Goal: Information Seeking & Learning: Stay updated

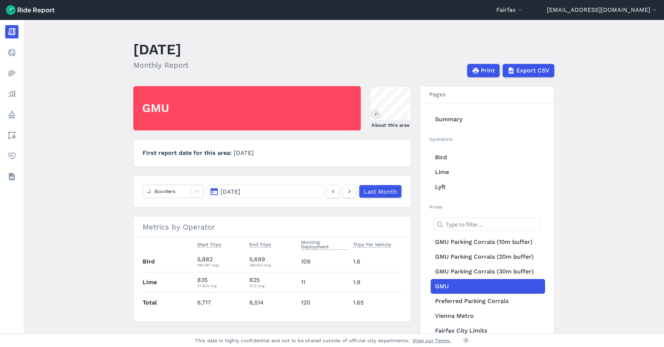
scroll to position [37, 0]
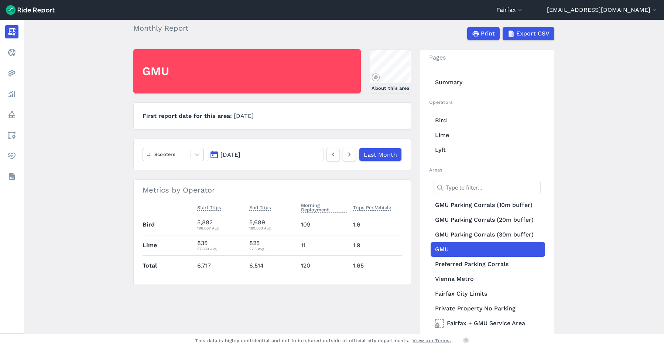
click at [286, 155] on button "[DATE]" at bounding box center [265, 154] width 117 height 13
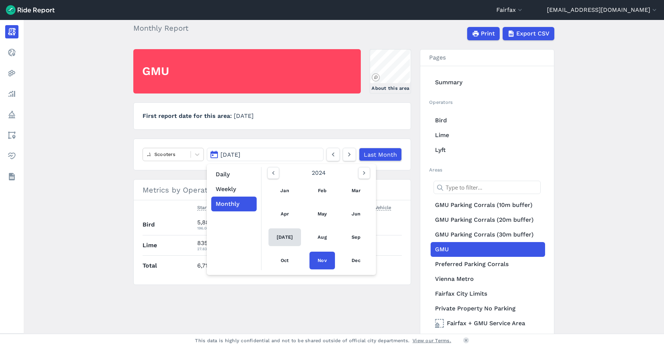
click at [287, 234] on link "[DATE]" at bounding box center [284, 237] width 32 height 18
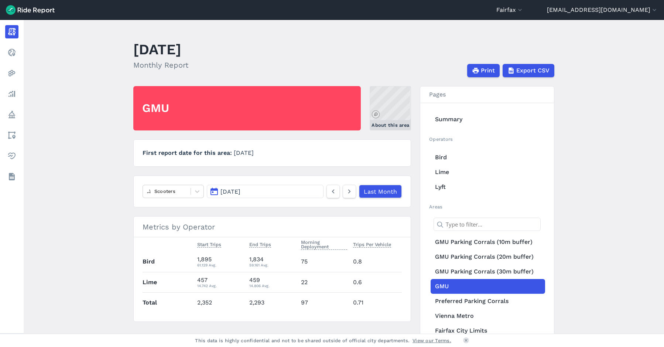
click at [389, 110] on link "About this area" at bounding box center [390, 108] width 41 height 44
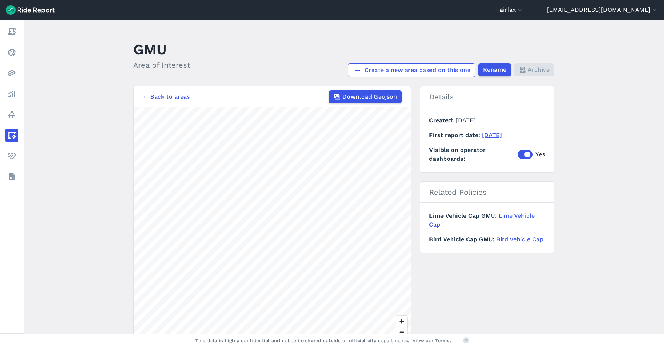
click at [162, 94] on link "← Back to areas" at bounding box center [165, 96] width 47 height 9
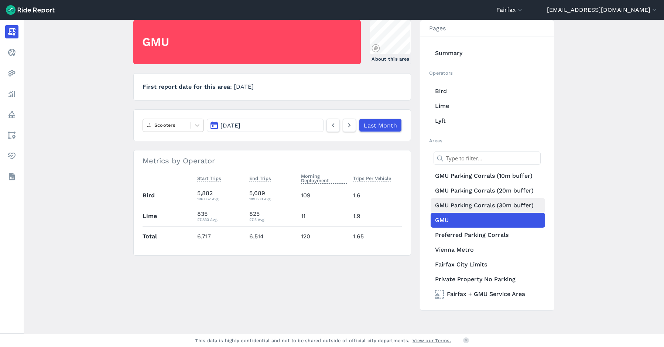
scroll to position [70, 0]
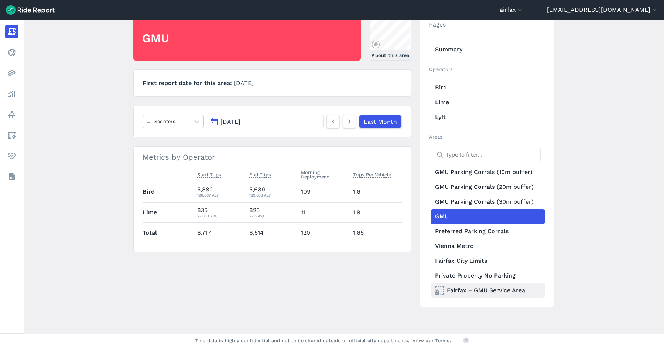
click at [493, 291] on link "Fairfax + GMU Service Area" at bounding box center [487, 290] width 114 height 15
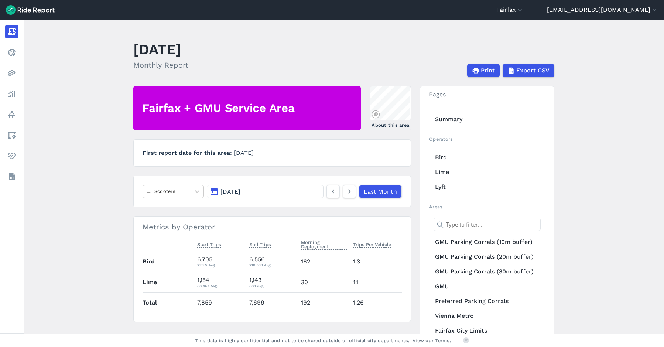
click at [302, 190] on button "[DATE]" at bounding box center [265, 191] width 117 height 13
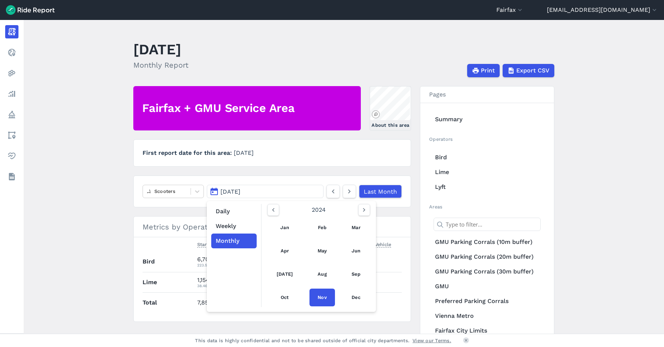
click at [280, 273] on link "[DATE]" at bounding box center [284, 274] width 32 height 18
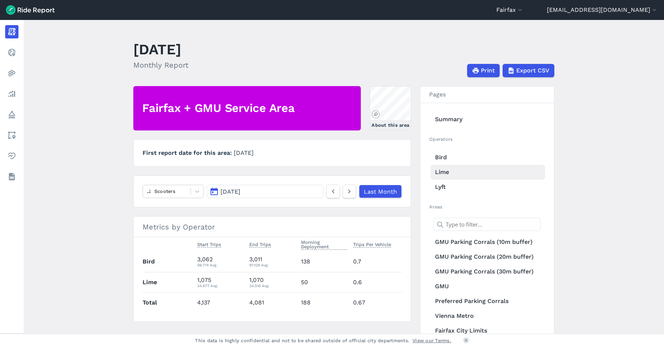
click at [463, 169] on link "Lime" at bounding box center [487, 172] width 114 height 15
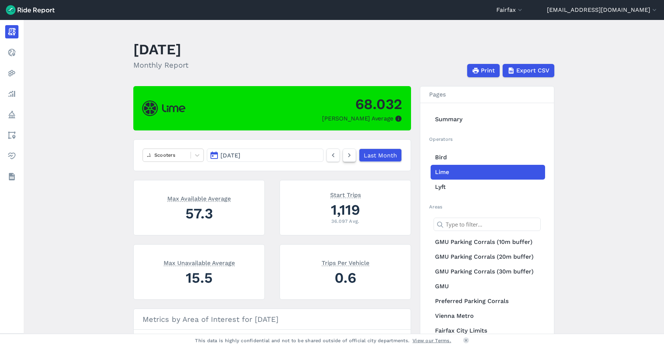
click at [349, 157] on icon at bounding box center [349, 155] width 8 height 9
click at [331, 157] on icon at bounding box center [333, 155] width 8 height 9
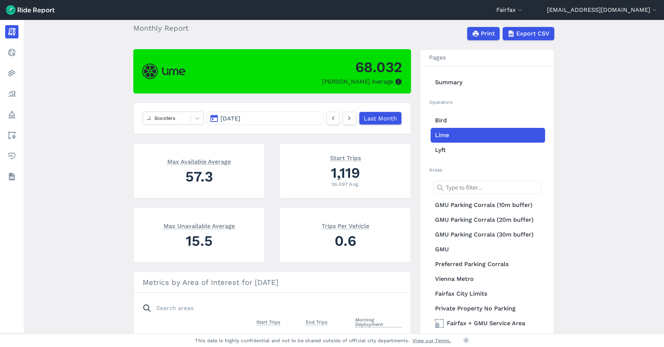
click at [368, 40] on main "[DATE] Monthly Report Print Export CSV 68.032 Max Parked Average Scooters [DATE…" at bounding box center [344, 176] width 640 height 313
click at [312, 117] on button "[DATE]" at bounding box center [265, 117] width 117 height 13
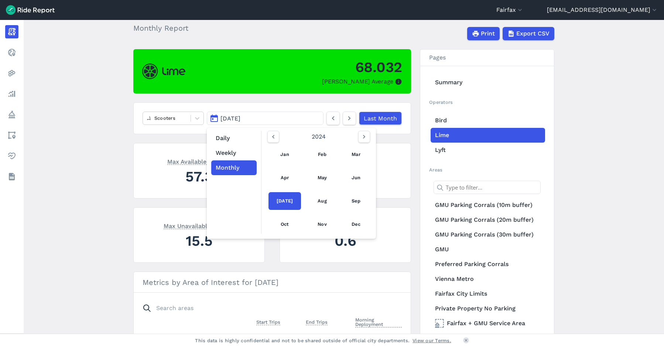
click at [335, 32] on div "Print Export CSV" at bounding box center [381, 33] width 369 height 13
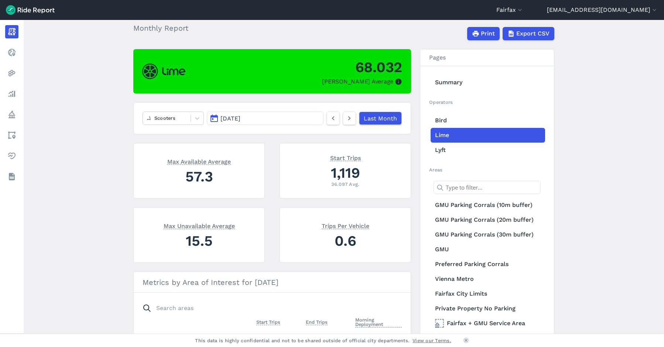
click at [370, 39] on main "[DATE] Monthly Report Print Export CSV 68.032 Max Parked Average Scooters [DATE…" at bounding box center [344, 176] width 640 height 313
click at [321, 115] on button "[DATE]" at bounding box center [265, 117] width 117 height 13
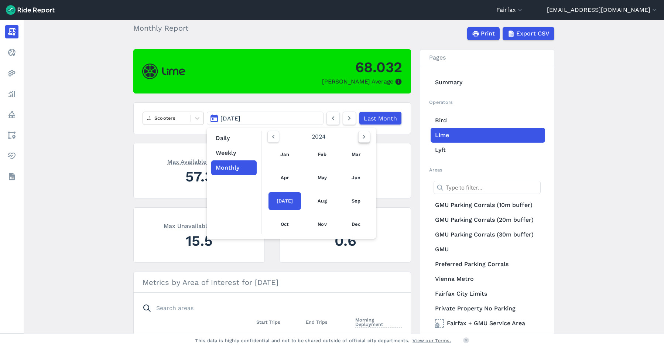
click at [362, 136] on icon "button" at bounding box center [363, 136] width 7 height 7
click at [282, 198] on link "[DATE]" at bounding box center [284, 201] width 32 height 18
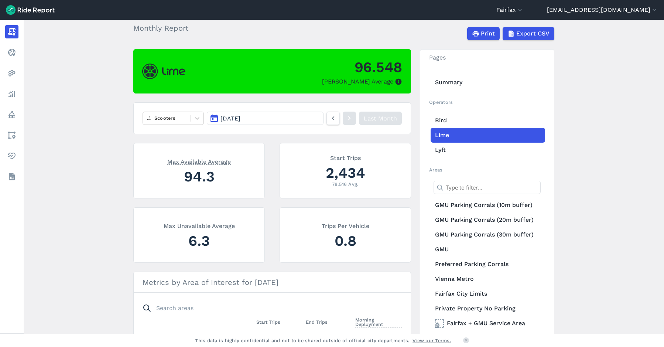
click at [316, 116] on button "[DATE]" at bounding box center [265, 117] width 117 height 13
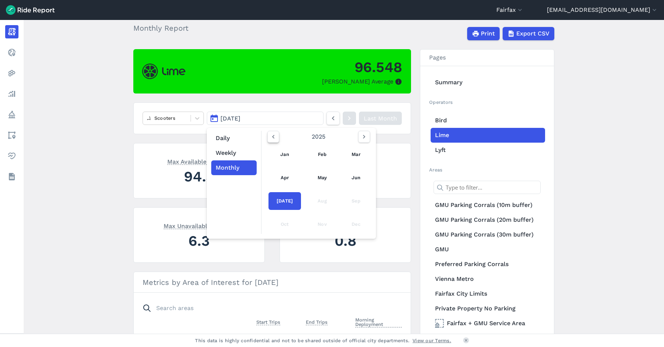
click at [267, 139] on button "button" at bounding box center [273, 137] width 12 height 12
click at [277, 197] on link "[DATE]" at bounding box center [284, 201] width 32 height 18
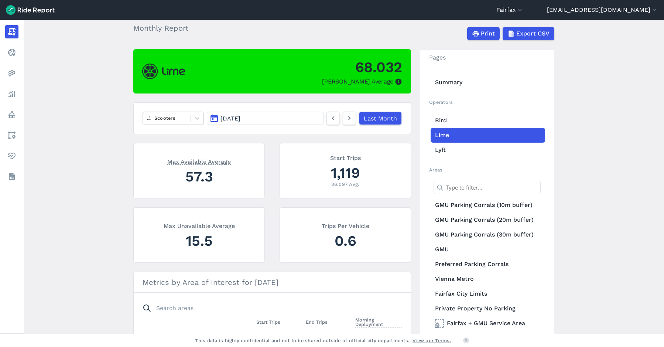
click at [395, 30] on div "Print Export CSV" at bounding box center [381, 33] width 369 height 13
click at [293, 116] on button "[DATE]" at bounding box center [265, 117] width 117 height 13
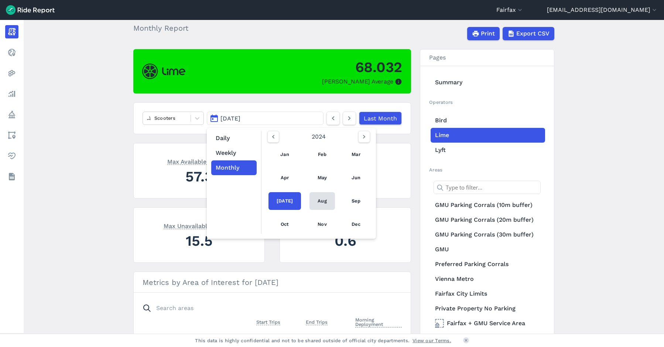
click at [318, 200] on link "Aug" at bounding box center [321, 201] width 25 height 18
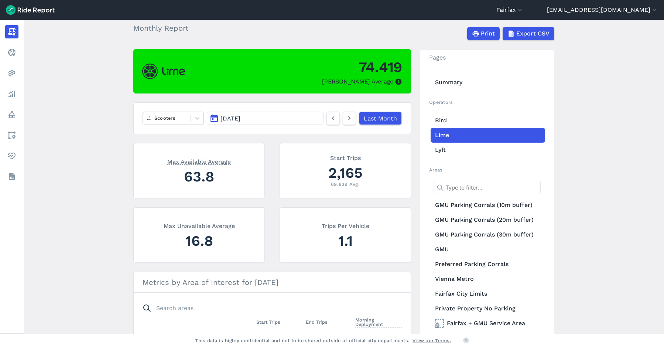
click at [287, 114] on button "[DATE]" at bounding box center [265, 117] width 117 height 13
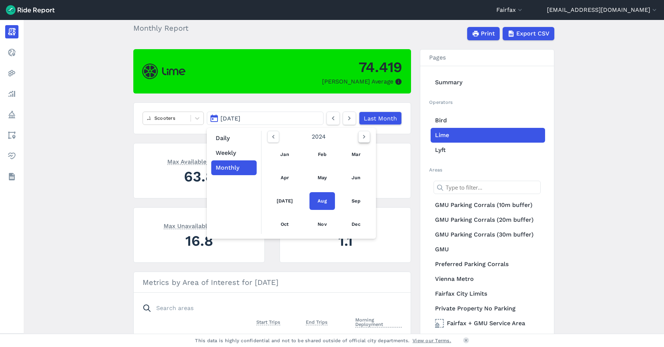
click at [358, 140] on button "button" at bounding box center [364, 137] width 12 height 12
click at [283, 200] on link "[DATE]" at bounding box center [284, 201] width 32 height 18
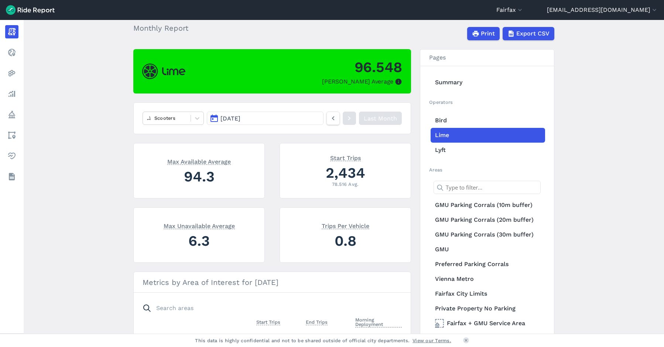
click at [413, 37] on div "Print Export CSV" at bounding box center [381, 33] width 369 height 13
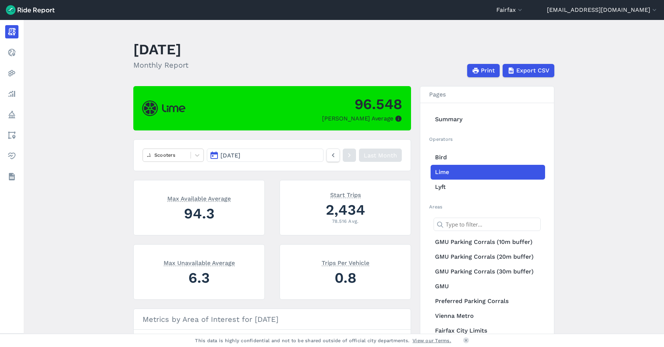
click at [305, 158] on button "[DATE]" at bounding box center [265, 154] width 117 height 13
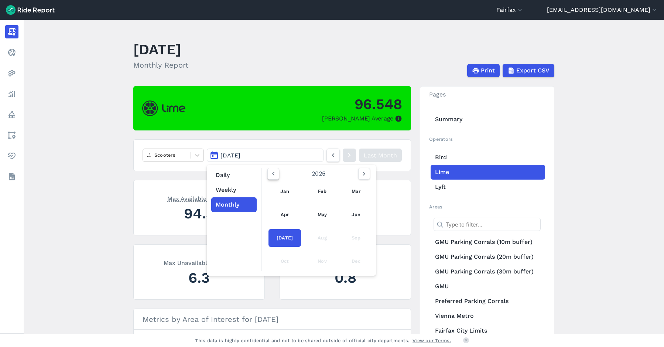
click at [269, 175] on icon "button" at bounding box center [272, 173] width 7 height 7
click at [280, 235] on link "[DATE]" at bounding box center [284, 238] width 32 height 18
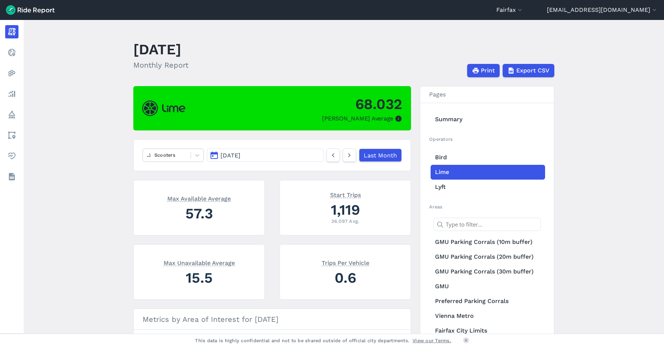
click at [310, 42] on header "[DATE] Monthly Report Print Export CSV" at bounding box center [348, 57] width 430 height 39
click at [248, 154] on button "[DATE]" at bounding box center [265, 154] width 117 height 13
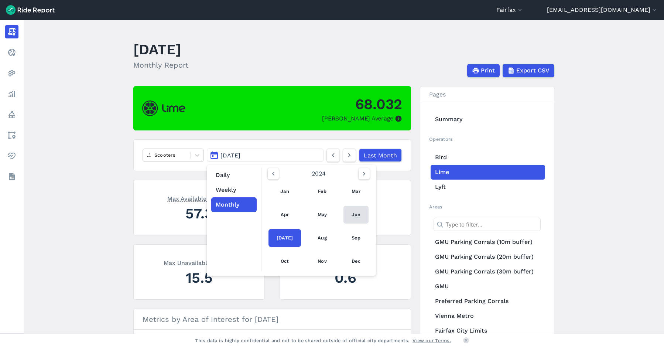
click at [352, 216] on link "Jun" at bounding box center [355, 215] width 25 height 18
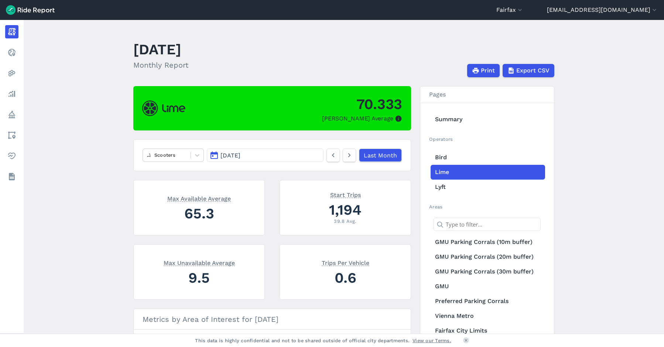
click at [308, 158] on button "[DATE]" at bounding box center [265, 154] width 117 height 13
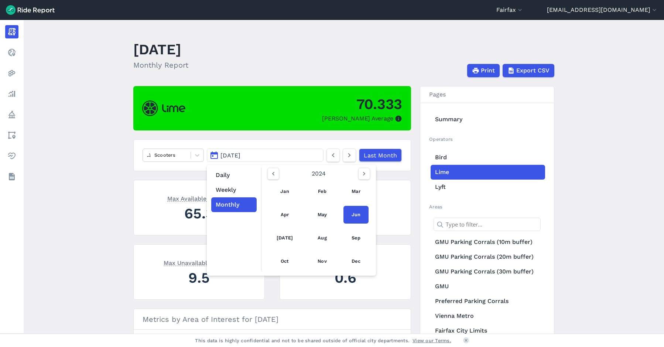
click at [308, 158] on button "[DATE]" at bounding box center [265, 154] width 117 height 13
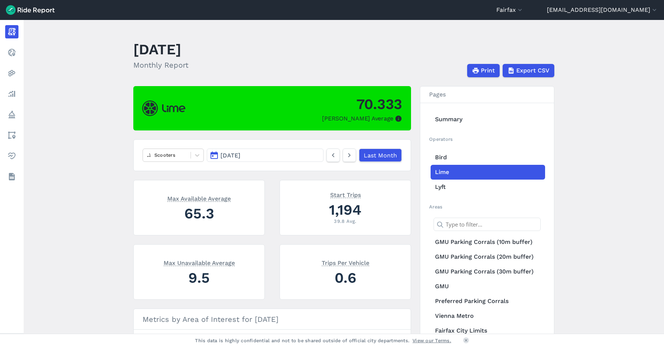
click at [308, 158] on button "[DATE]" at bounding box center [265, 154] width 117 height 13
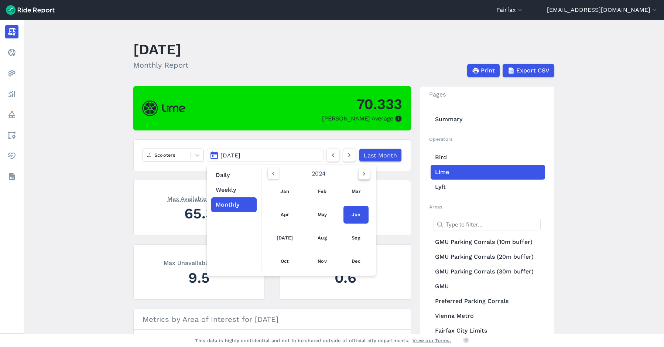
click at [364, 174] on icon "button" at bounding box center [363, 173] width 7 height 7
click at [349, 217] on link "Jun" at bounding box center [355, 215] width 25 height 18
